Goal: Transaction & Acquisition: Subscribe to service/newsletter

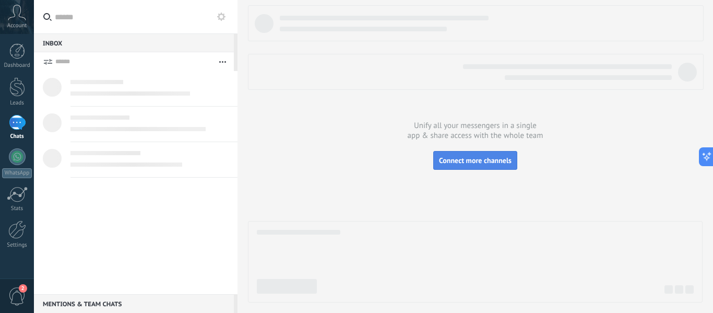
click at [473, 165] on button "Connect more channels" at bounding box center [475, 160] width 84 height 19
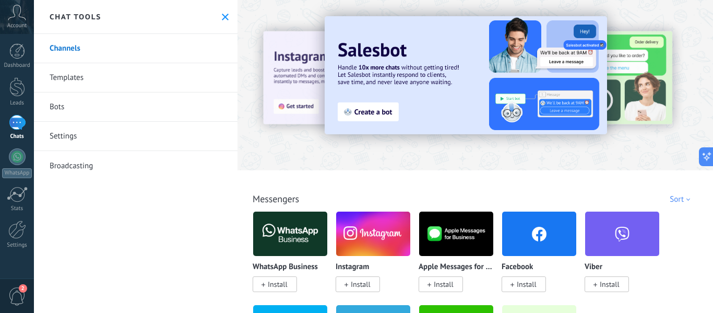
click at [224, 16] on icon at bounding box center [225, 17] width 7 height 7
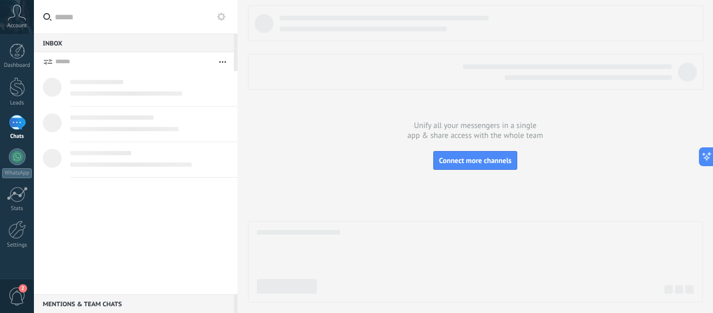
drag, startPoint x: 411, startPoint y: 124, endPoint x: 486, endPoint y: 124, distance: 75.2
click at [482, 124] on div at bounding box center [475, 153] width 455 height 297
drag, startPoint x: 537, startPoint y: 136, endPoint x: 431, endPoint y: 135, distance: 106.0
click at [431, 135] on div at bounding box center [475, 153] width 455 height 297
drag, startPoint x: 419, startPoint y: 130, endPoint x: 429, endPoint y: 134, distance: 10.6
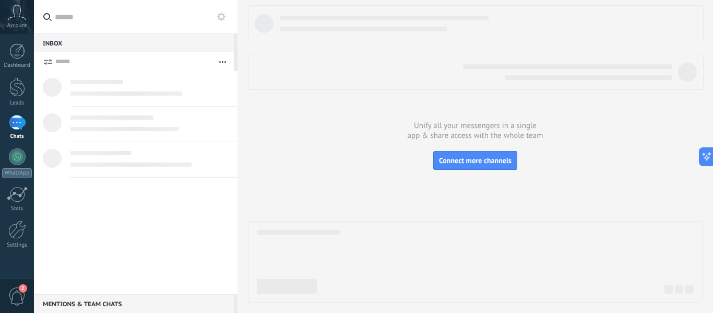
click at [429, 133] on div at bounding box center [475, 153] width 455 height 297
click at [701, 154] on icon at bounding box center [702, 156] width 11 height 11
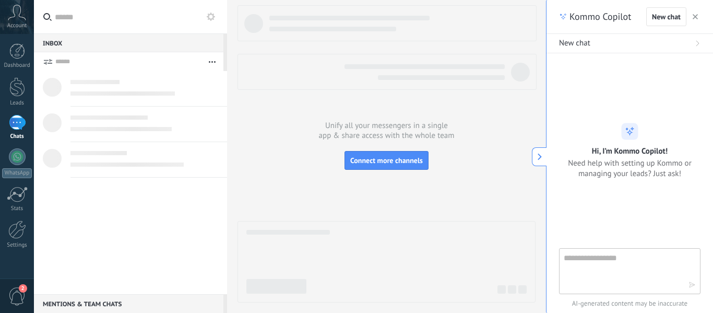
click at [695, 19] on icon "button" at bounding box center [695, 16] width 5 height 5
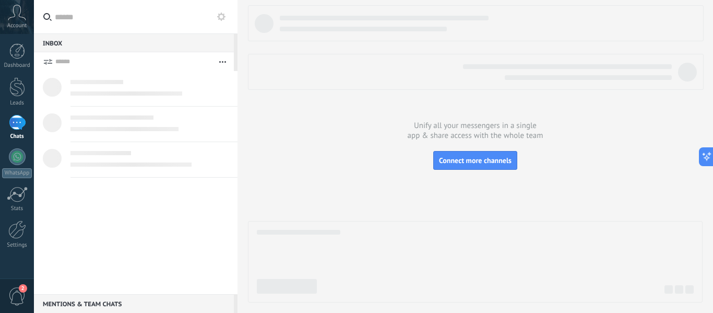
drag, startPoint x: 411, startPoint y: 129, endPoint x: 426, endPoint y: 143, distance: 20.3
click at [441, 139] on div at bounding box center [475, 153] width 455 height 297
click at [18, 127] on div at bounding box center [17, 122] width 17 height 15
click at [15, 21] on div "Account" at bounding box center [17, 17] width 34 height 34
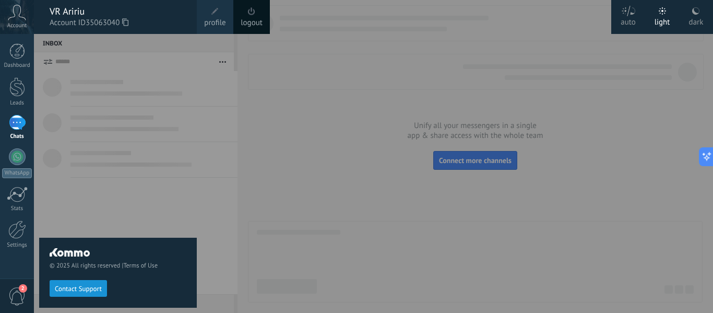
click at [629, 19] on div "auto" at bounding box center [628, 20] width 15 height 27
click at [630, 22] on div "auto" at bounding box center [628, 20] width 15 height 27
drag, startPoint x: 566, startPoint y: 38, endPoint x: 556, endPoint y: 40, distance: 10.0
click at [566, 38] on div at bounding box center [390, 156] width 713 height 313
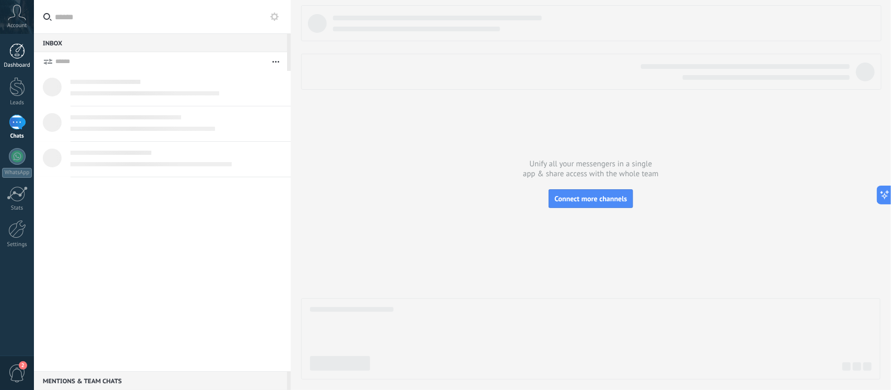
click at [22, 52] on div at bounding box center [17, 51] width 16 height 16
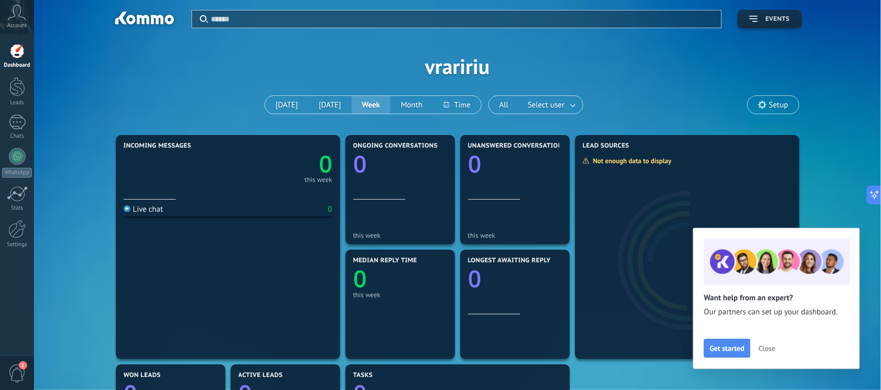
click at [712, 16] on span "Events" at bounding box center [778, 19] width 24 height 7
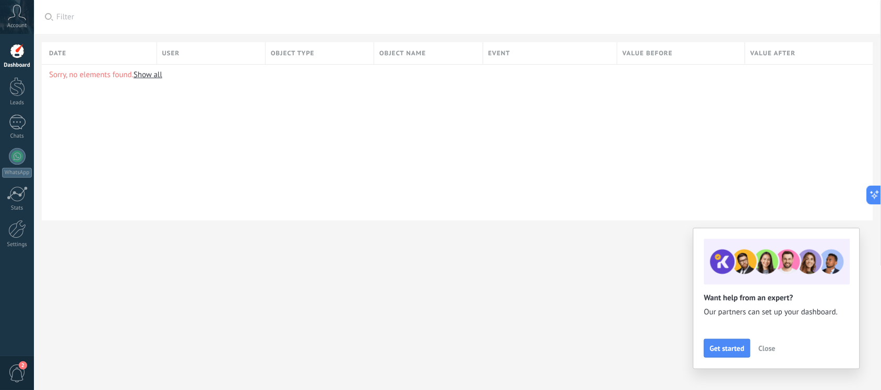
click at [23, 50] on div at bounding box center [17, 51] width 16 height 16
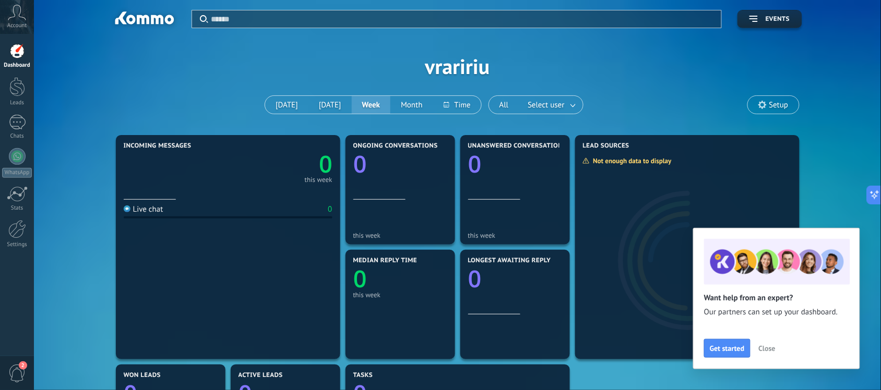
click at [712, 312] on span "Close" at bounding box center [767, 348] width 17 height 7
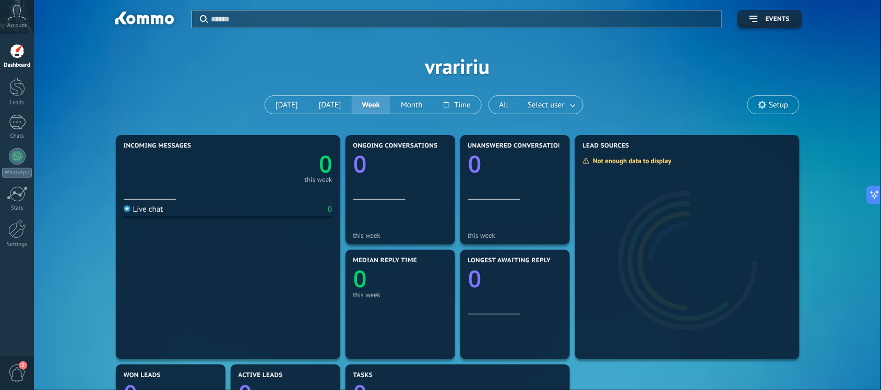
click at [712, 102] on span "Setup" at bounding box center [773, 105] width 51 height 18
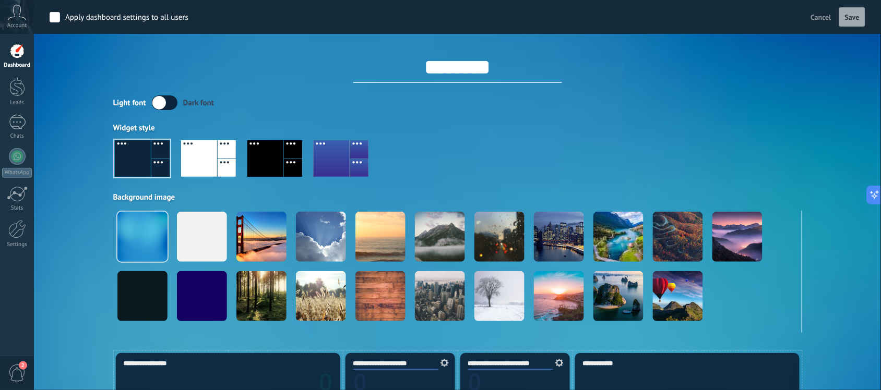
click at [712, 104] on div "Light font Dark font" at bounding box center [457, 103] width 689 height 15
drag, startPoint x: 825, startPoint y: 16, endPoint x: 818, endPoint y: 30, distance: 15.4
click at [712, 17] on span "Cancel" at bounding box center [821, 17] width 20 height 9
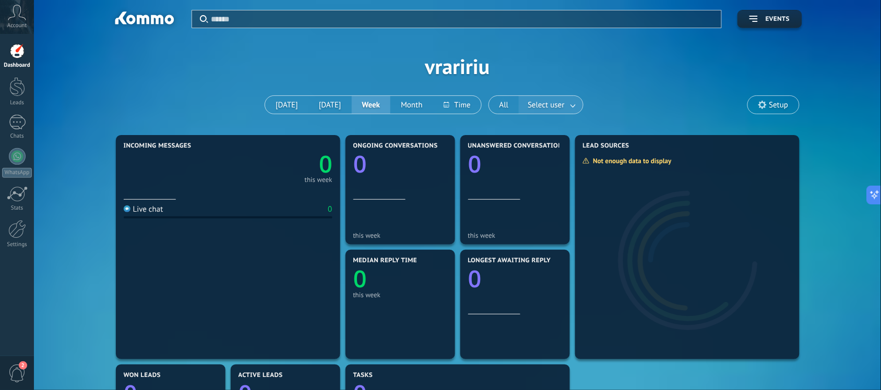
click at [572, 108] on link at bounding box center [573, 105] width 19 height 17
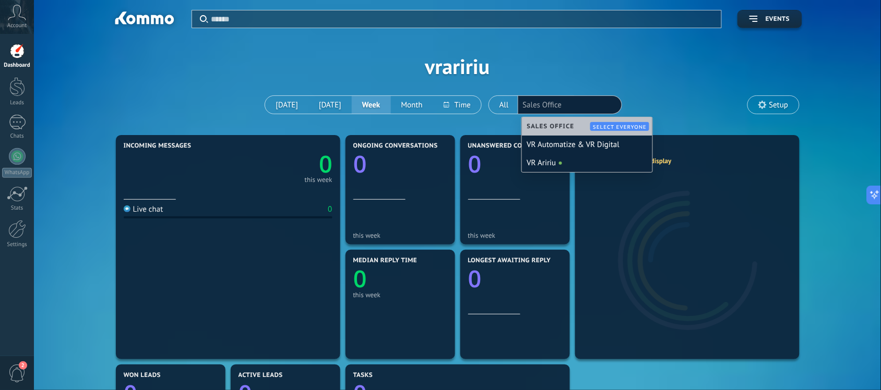
click at [598, 72] on div "Apply Events vraririu Today Yesterday Week Month All Select user Sales Office S…" at bounding box center [458, 66] width 816 height 133
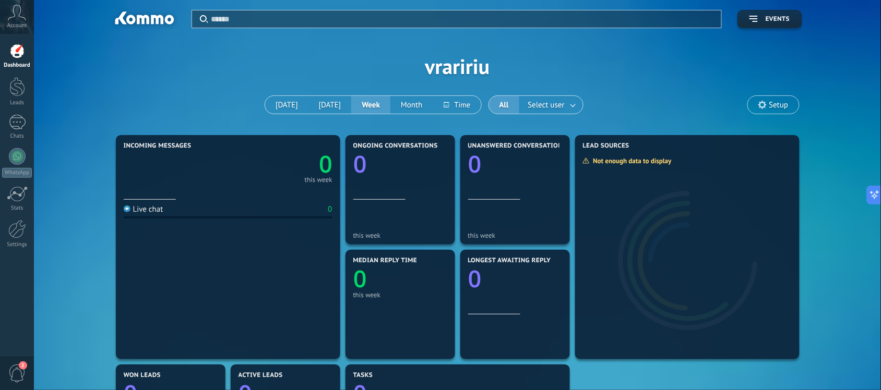
click at [17, 24] on span "Account" at bounding box center [16, 25] width 19 height 7
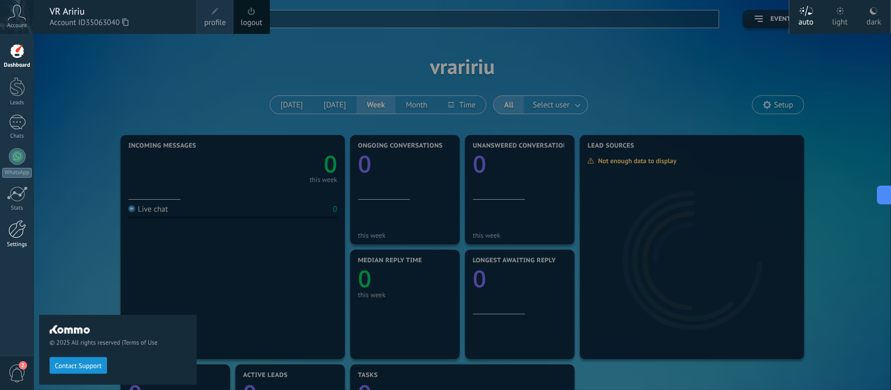
click at [9, 235] on div at bounding box center [17, 229] width 18 height 18
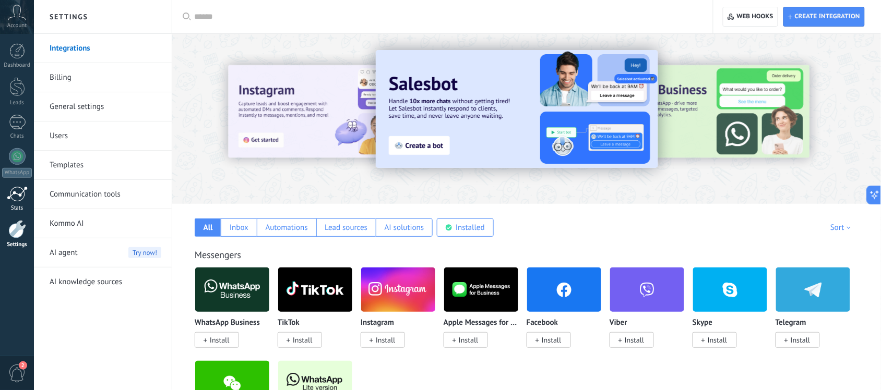
click at [14, 196] on div at bounding box center [17, 194] width 21 height 16
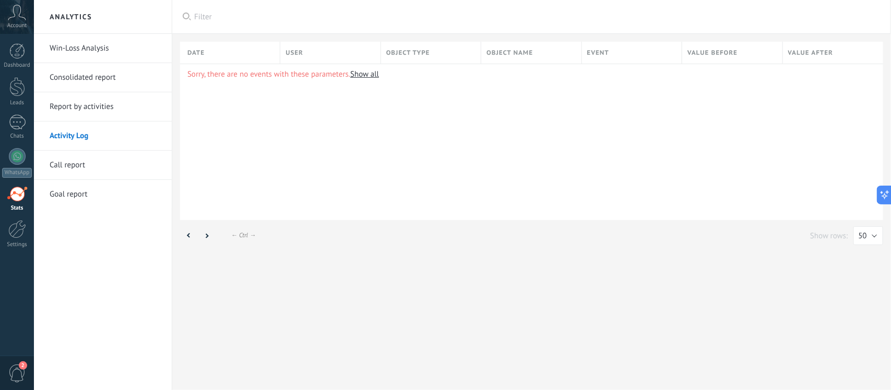
click at [24, 141] on div "Dashboard Leads Chats WhatsApp Customers" at bounding box center [17, 151] width 34 height 216
click at [17, 153] on div at bounding box center [17, 156] width 17 height 17
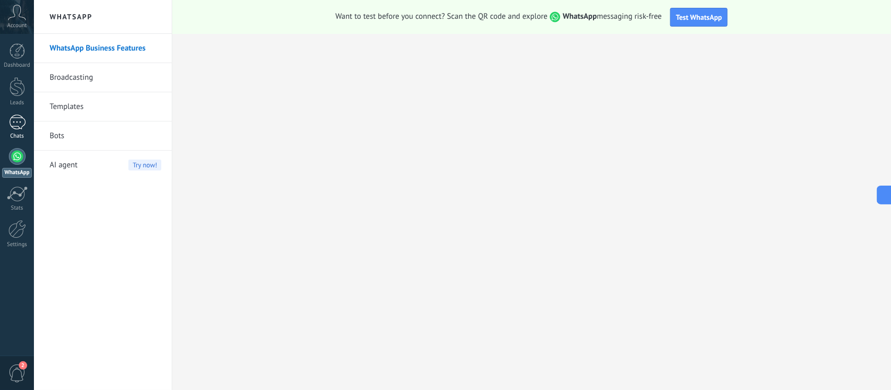
click at [17, 124] on div at bounding box center [17, 122] width 17 height 15
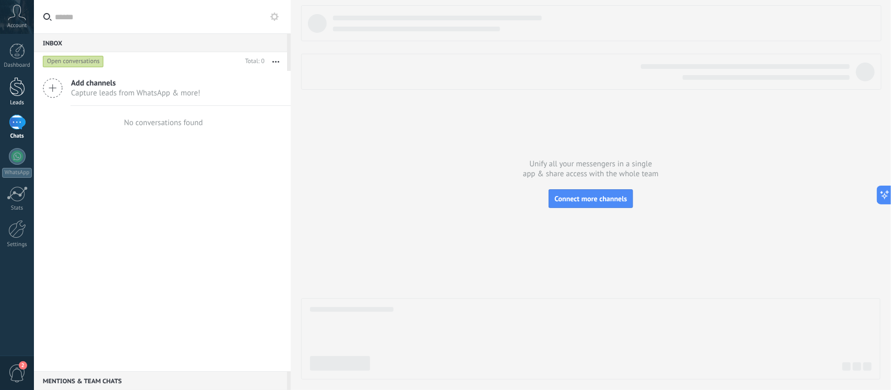
click at [8, 105] on div "Leads" at bounding box center [17, 103] width 30 height 7
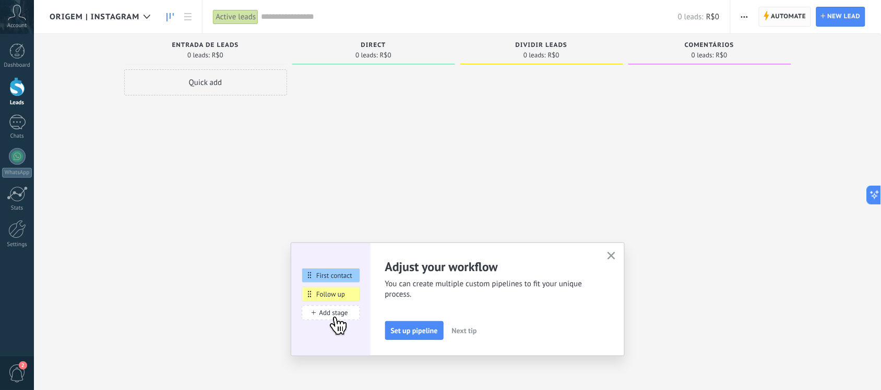
click at [783, 18] on span "Automate" at bounding box center [788, 16] width 35 height 19
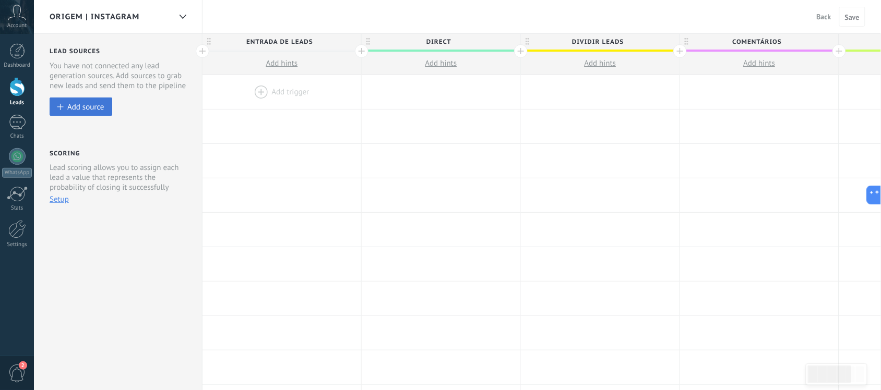
click at [80, 107] on div "Add source" at bounding box center [85, 106] width 37 height 9
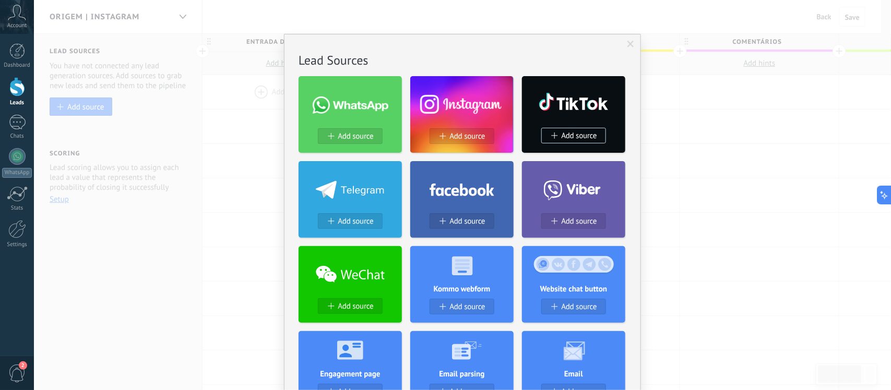
click at [372, 103] on span at bounding box center [351, 105] width 76 height 17
click at [354, 134] on span "Add source" at bounding box center [355, 136] width 35 height 9
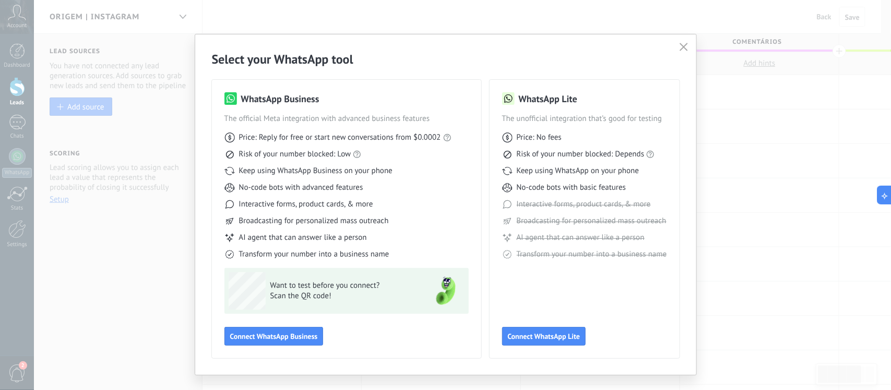
click at [588, 199] on span "Interactive forms, product cards, & more" at bounding box center [584, 204] width 134 height 10
click at [587, 184] on span "No-code bots with basic features" at bounding box center [572, 188] width 110 height 10
click at [531, 345] on button "Connect WhatsApp Lite" at bounding box center [544, 336] width 84 height 19
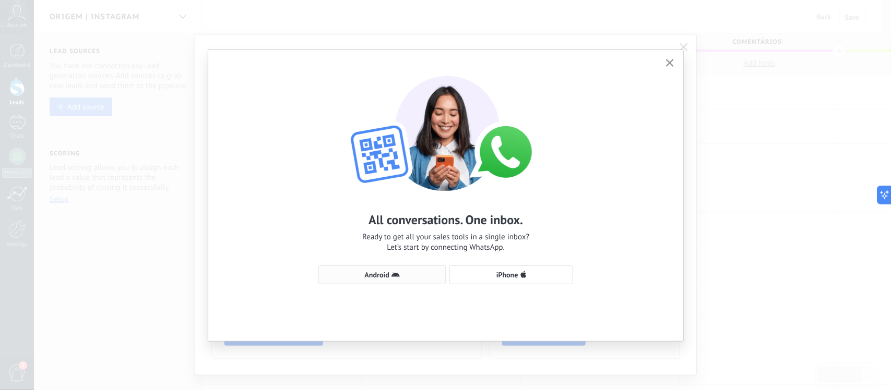
click at [390, 275] on span "Android" at bounding box center [382, 275] width 116 height 8
